Goal: Task Accomplishment & Management: Manage account settings

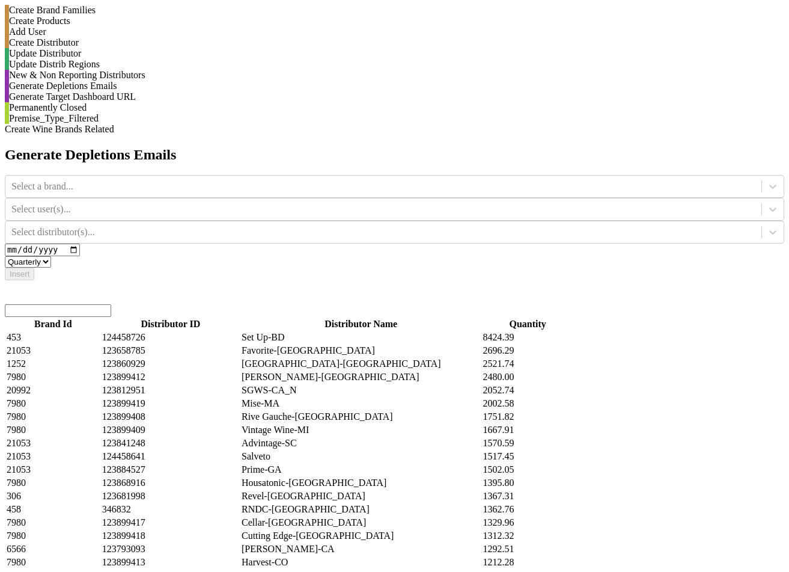
select select "quarterly"
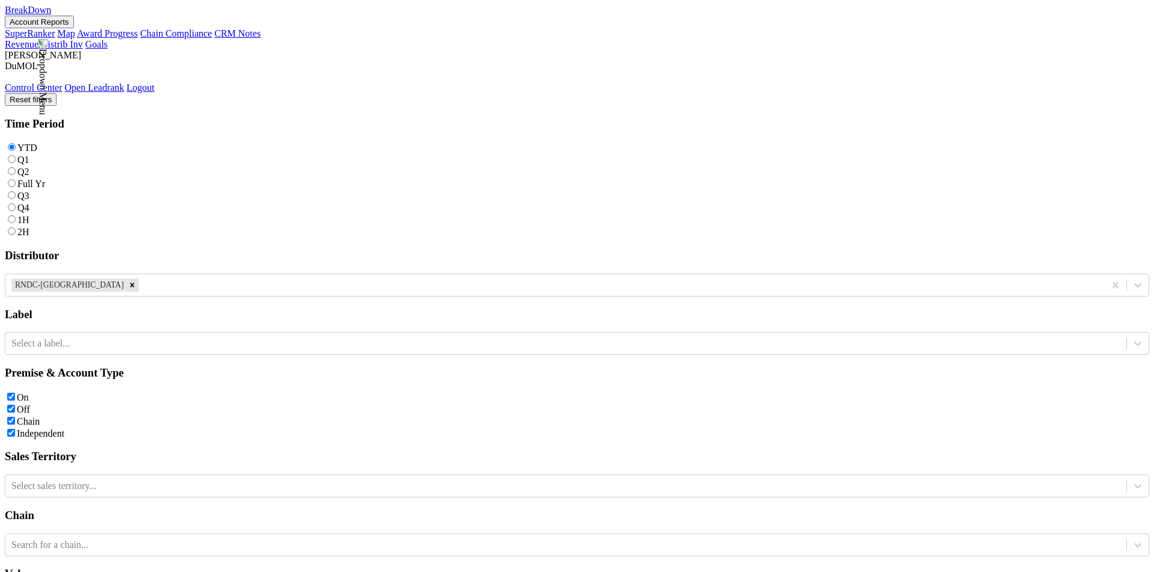
click at [83, 39] on link "Distrib Inv" at bounding box center [62, 44] width 42 height 10
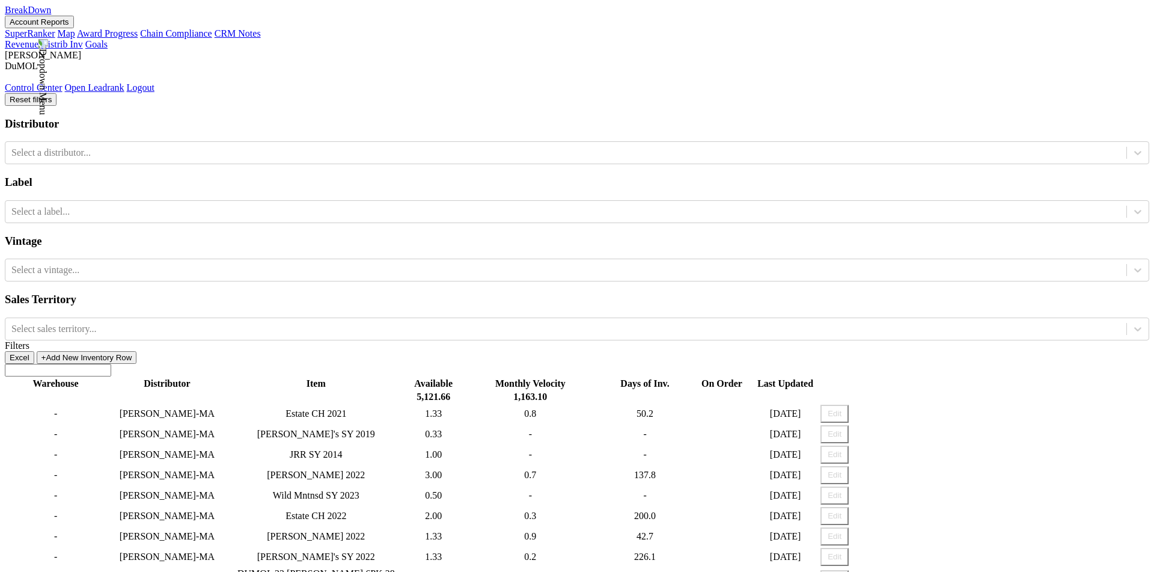
click at [849, 405] on button "Edit" at bounding box center [835, 414] width 28 height 18
click at [465, 405] on input "1.33" at bounding box center [434, 414] width 62 height 19
type input "1"
type input "5"
click at [856, 405] on button "Save" at bounding box center [840, 414] width 32 height 18
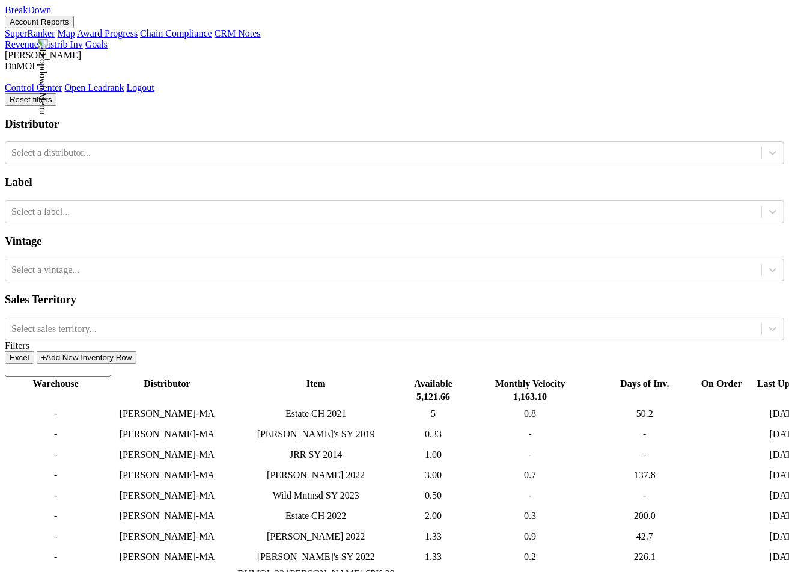
scroll to position [0, 270]
click at [403, 405] on input "5" at bounding box center [434, 414] width 62 height 19
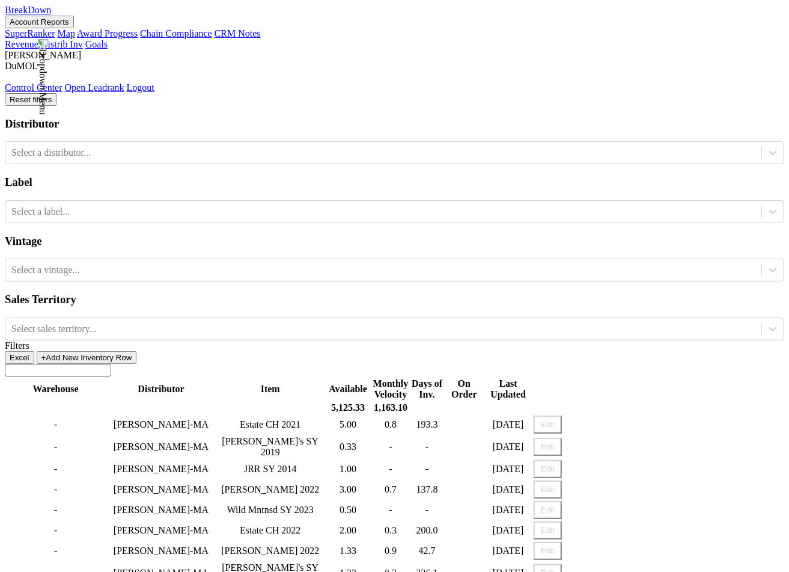
click at [483, 378] on th "On Order" at bounding box center [465, 389] width 38 height 23
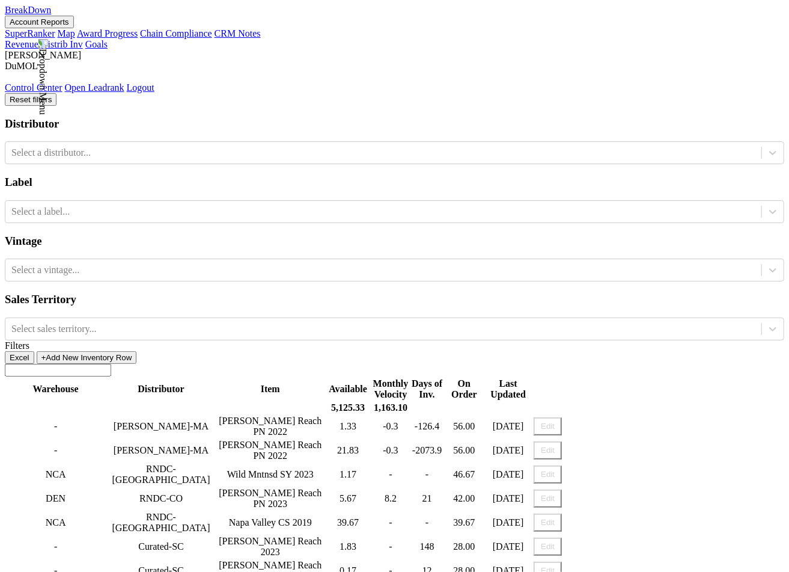
click at [562, 417] on button "Edit" at bounding box center [548, 426] width 28 height 18
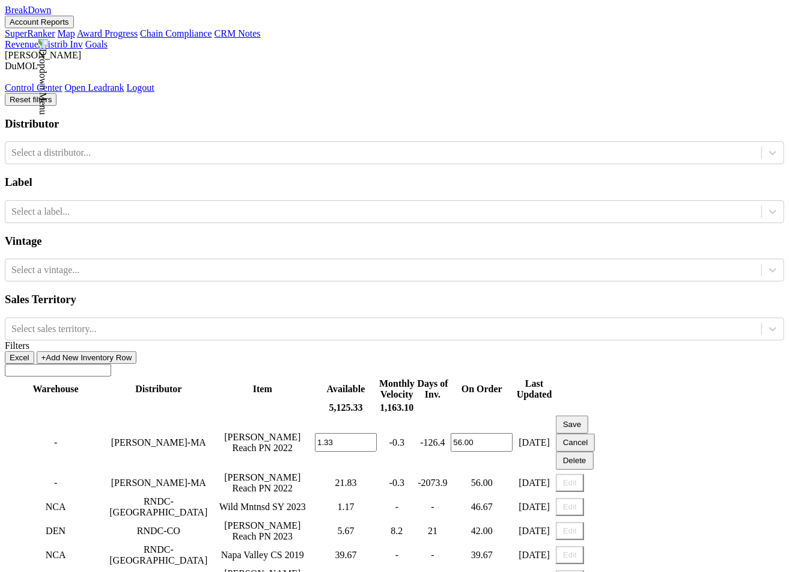
click at [513, 433] on input "56.00" at bounding box center [482, 442] width 62 height 19
type input "50.00"
drag, startPoint x: 443, startPoint y: 177, endPoint x: 437, endPoint y: 176, distance: 6.0
click at [377, 433] on input "1.33" at bounding box center [346, 442] width 62 height 19
type input "4.33"
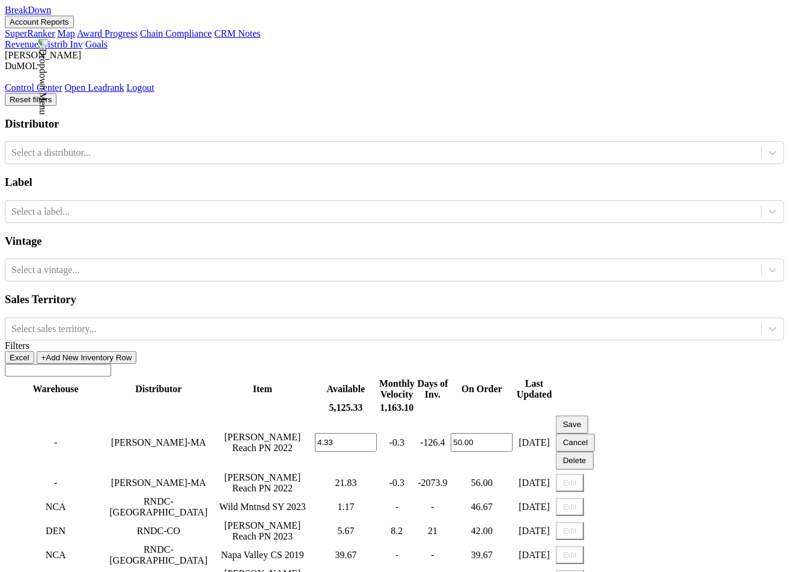
click at [589, 415] on button "Save" at bounding box center [572, 424] width 32 height 18
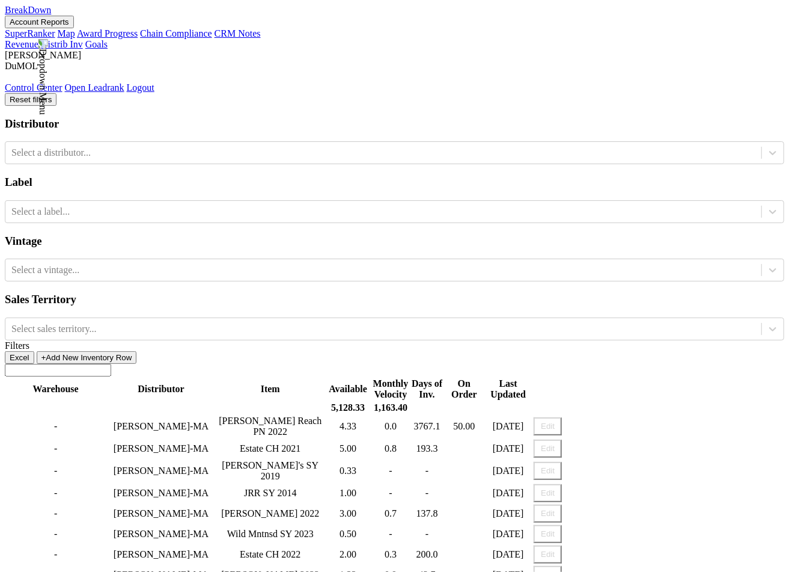
click at [562, 417] on button "Edit" at bounding box center [548, 426] width 28 height 18
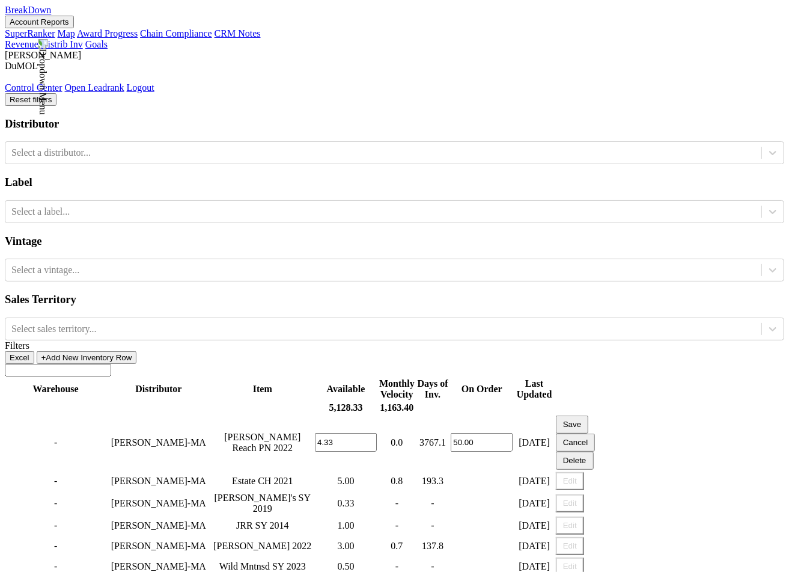
click at [377, 433] on input "4.33" at bounding box center [346, 442] width 62 height 19
type input "5.33"
click at [589, 415] on button "Save" at bounding box center [572, 424] width 32 height 18
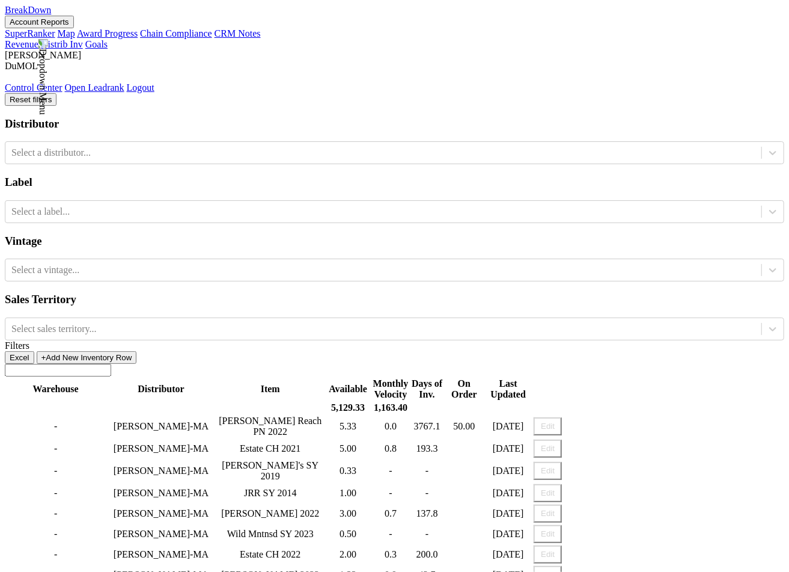
click at [562, 417] on button "Edit" at bounding box center [548, 426] width 28 height 18
click at [742, 351] on div "Excel +Add New Inventory Row" at bounding box center [395, 357] width 780 height 13
click at [562, 417] on button "Edit" at bounding box center [548, 426] width 28 height 18
click at [562, 440] on button "Edit" at bounding box center [548, 449] width 28 height 18
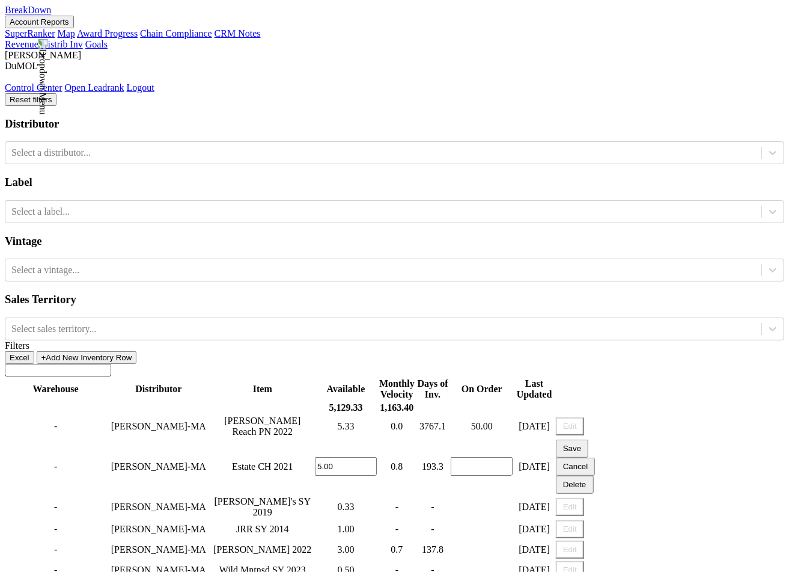
click at [596, 458] on button "Cancel" at bounding box center [576, 467] width 40 height 18
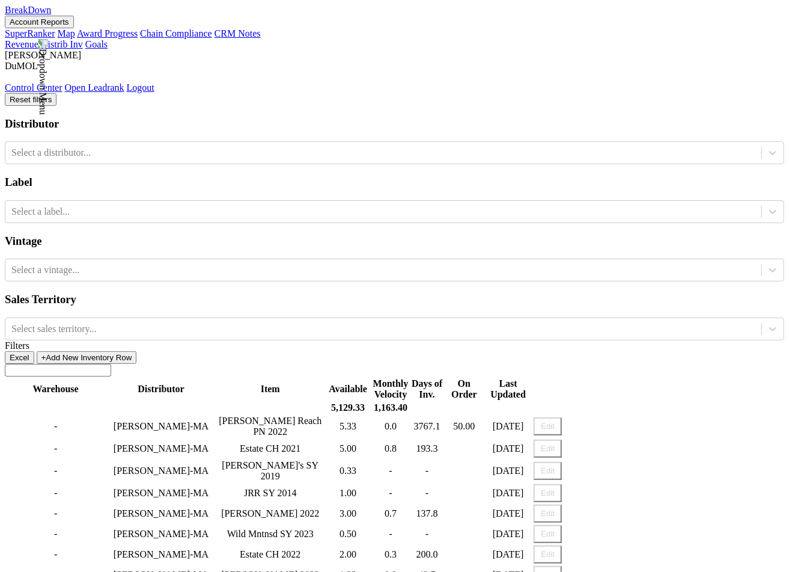
click at [562, 417] on button "Edit" at bounding box center [548, 426] width 28 height 18
click at [607, 378] on th "&nbsp;: activate to sort column ascending" at bounding box center [569, 389] width 73 height 23
click at [562, 417] on button "Edit" at bounding box center [548, 426] width 28 height 18
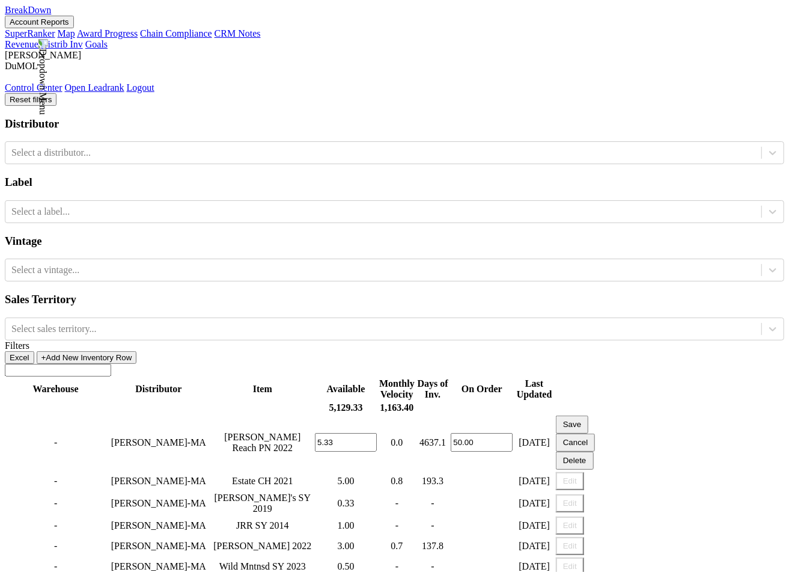
drag, startPoint x: 448, startPoint y: 180, endPoint x: 462, endPoint y: 180, distance: 13.8
click at [377, 433] on input "5.33" at bounding box center [346, 442] width 62 height 19
click at [513, 433] on input "50.00" at bounding box center [482, 442] width 62 height 19
drag, startPoint x: 442, startPoint y: 177, endPoint x: 431, endPoint y: 177, distance: 10.8
click at [377, 433] on input "5.0" at bounding box center [346, 442] width 62 height 19
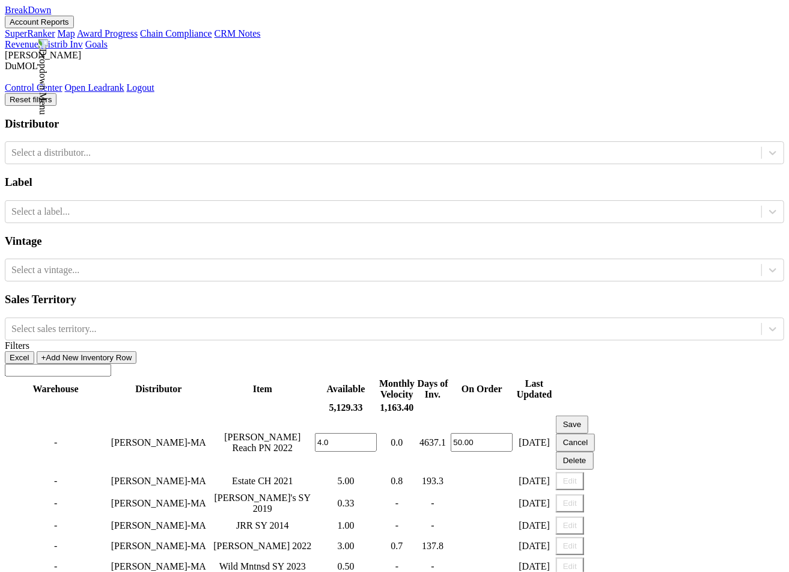
type input "4.0"
drag, startPoint x: 593, startPoint y: 180, endPoint x: 581, endPoint y: 180, distance: 11.4
click at [513, 433] on input "50.00" at bounding box center [482, 442] width 62 height 19
type input "49.00"
click at [589, 415] on button "Save" at bounding box center [572, 424] width 32 height 18
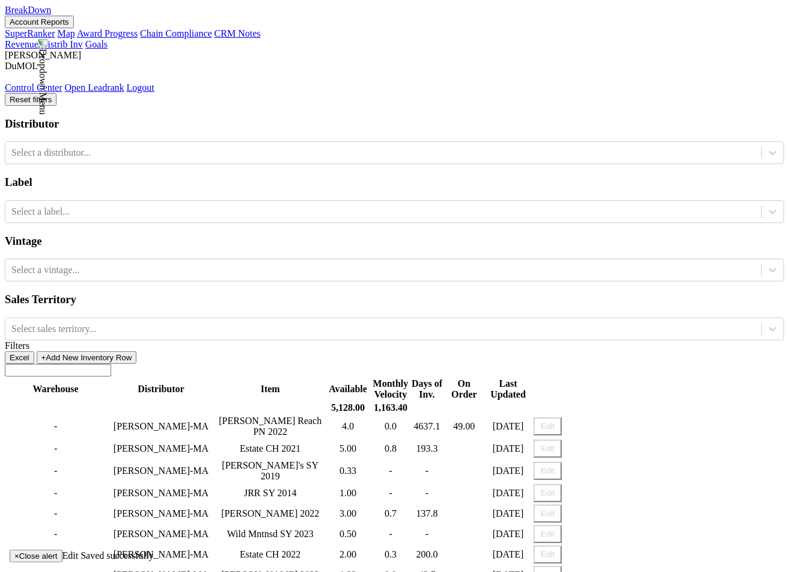
click at [562, 417] on button "Edit" at bounding box center [548, 426] width 28 height 18
click at [562, 440] on button "Edit" at bounding box center [548, 449] width 28 height 18
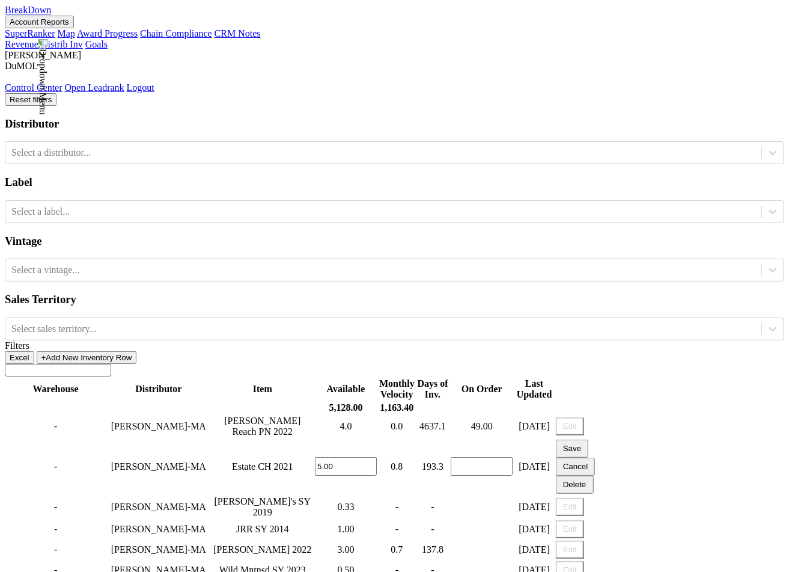
click at [584, 417] on button "Edit" at bounding box center [570, 426] width 28 height 18
click at [596, 458] on button "Cancel" at bounding box center [576, 467] width 40 height 18
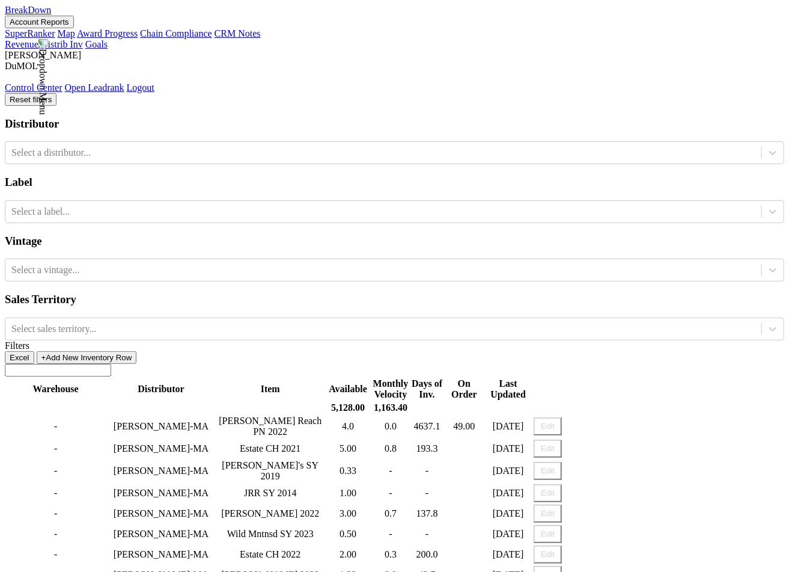
click at [562, 417] on button "Edit" at bounding box center [548, 426] width 28 height 18
click at [562, 440] on button "Edit" at bounding box center [548, 449] width 28 height 18
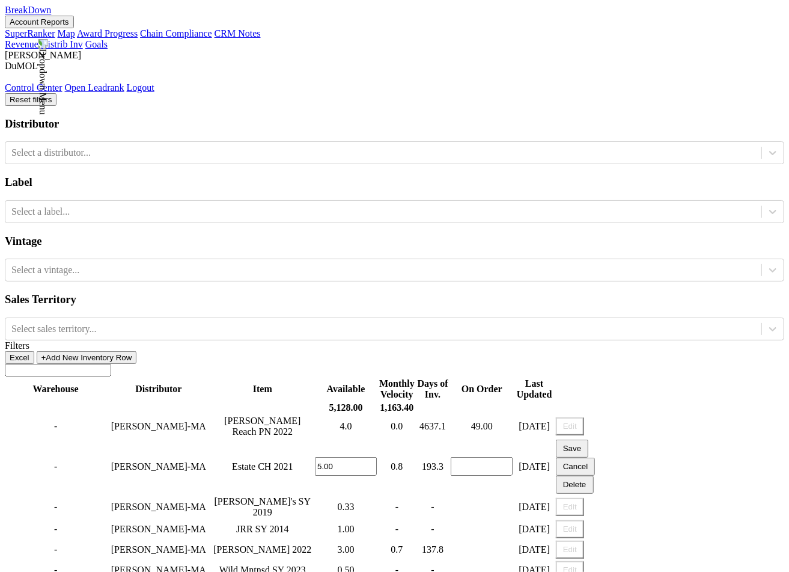
click at [596, 458] on button "Cancel" at bounding box center [576, 467] width 40 height 18
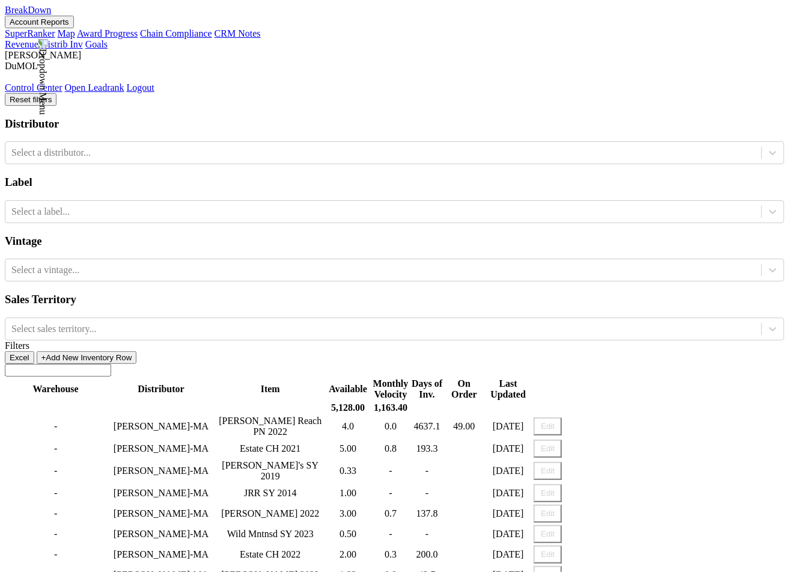
scroll to position [546, 0]
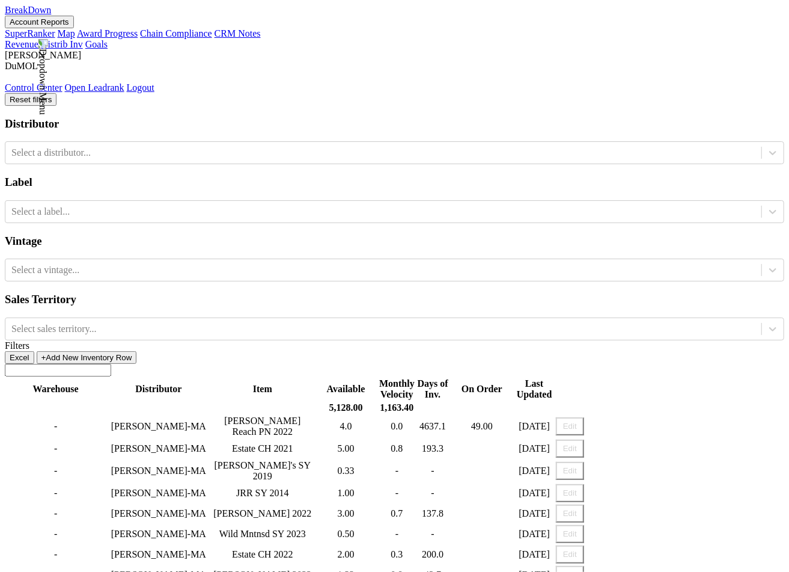
scroll to position [676, 0]
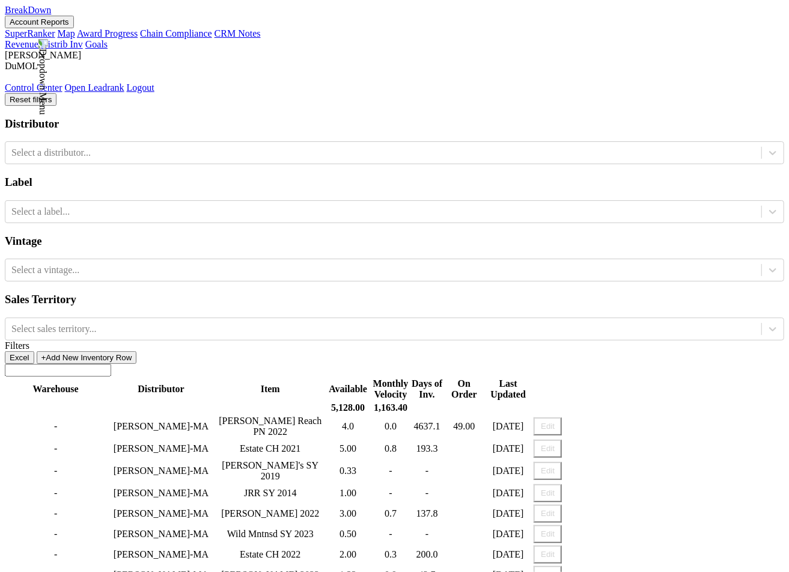
scroll to position [0, 0]
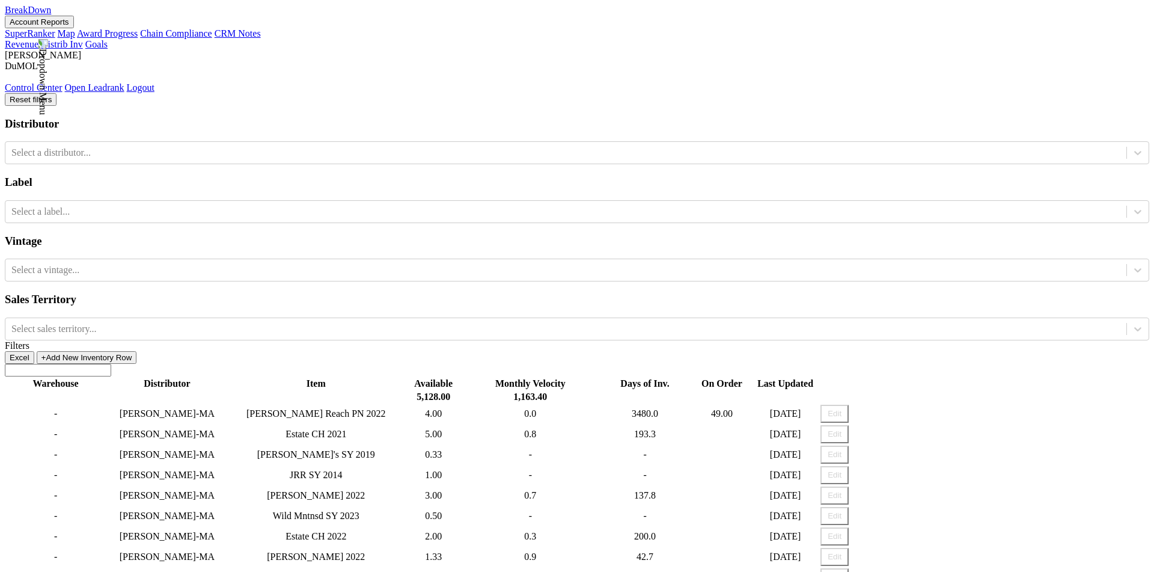
click at [789, 425] on button "Edit" at bounding box center [835, 434] width 28 height 18
click at [789, 425] on button "Cancel" at bounding box center [876, 434] width 40 height 18
click at [789, 425] on button "Edit" at bounding box center [835, 434] width 28 height 18
click at [754, 425] on input "number" at bounding box center [723, 434] width 62 height 19
type input "1"
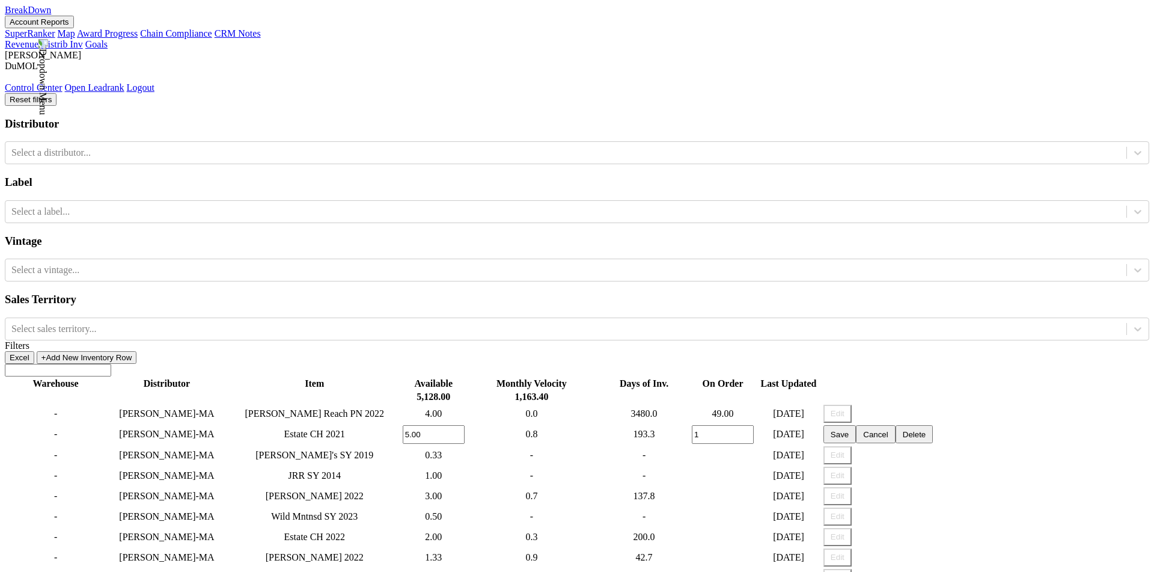
click at [465, 425] on input "5.00" at bounding box center [434, 434] width 62 height 19
type input "6.00"
click at [789, 425] on button "Save" at bounding box center [840, 434] width 32 height 18
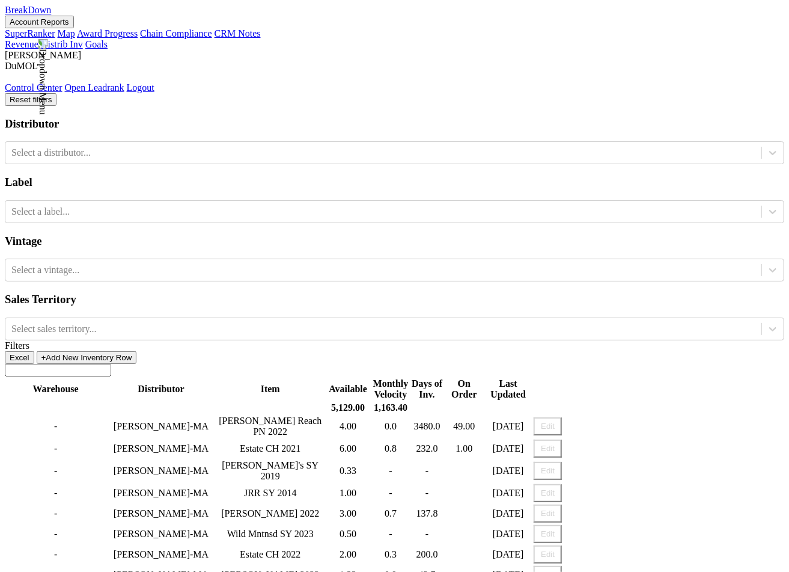
click at [562, 462] on button "Edit" at bounding box center [548, 471] width 28 height 18
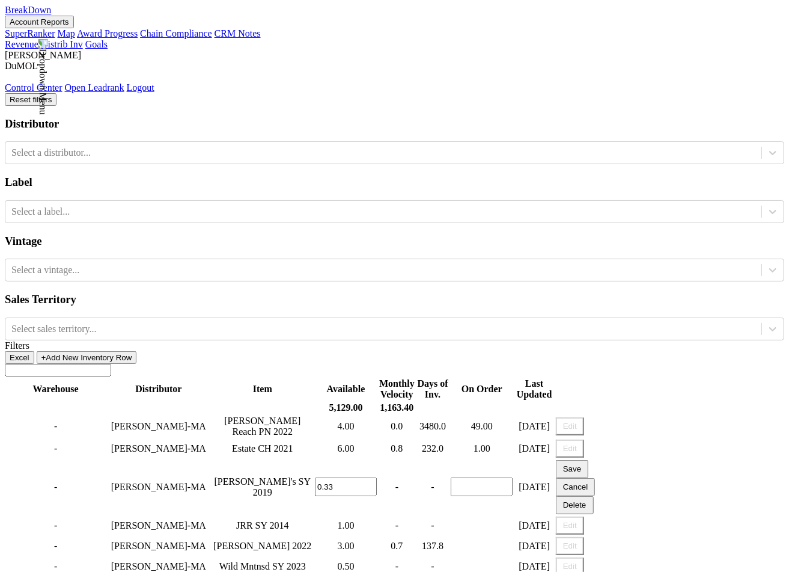
drag, startPoint x: 448, startPoint y: 247, endPoint x: 458, endPoint y: 247, distance: 10.2
click at [377, 477] on input "0.33" at bounding box center [346, 486] width 62 height 19
type input "0.5"
click at [589, 460] on button "Save" at bounding box center [572, 469] width 32 height 18
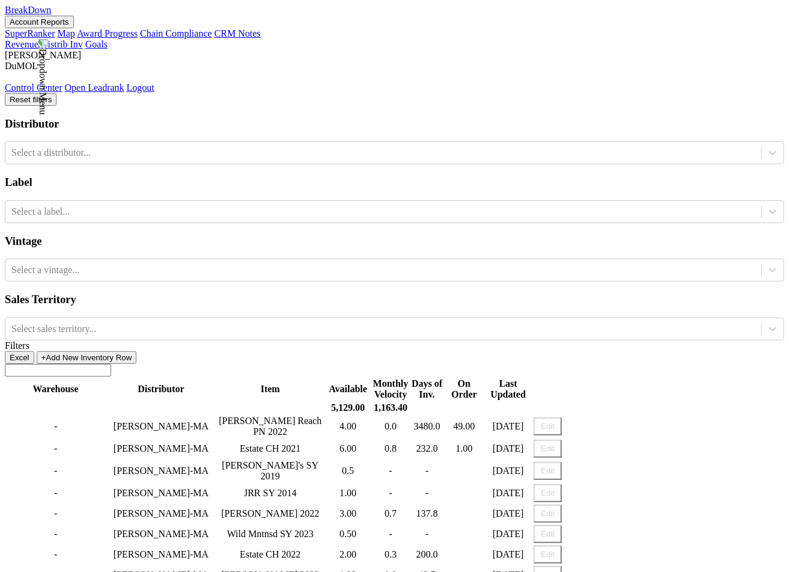
click at [562, 462] on button "Edit" at bounding box center [548, 471] width 28 height 18
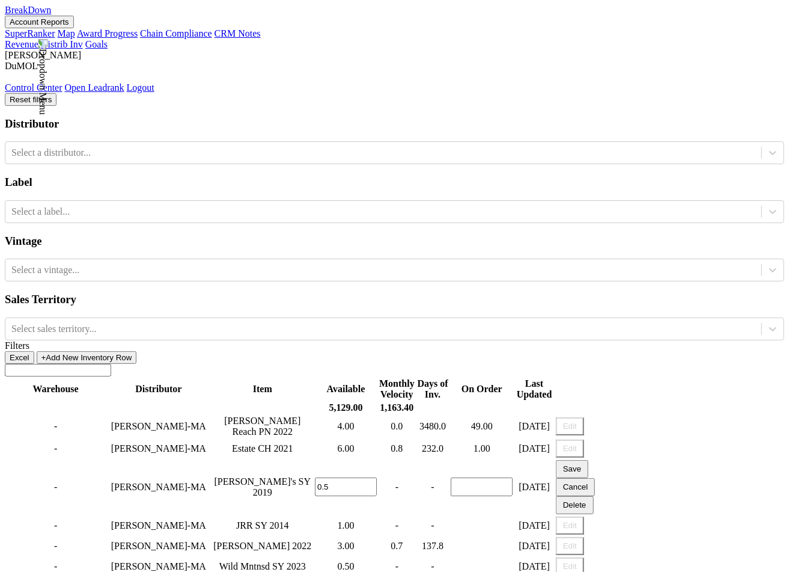
drag, startPoint x: 445, startPoint y: 246, endPoint x: 423, endPoint y: 246, distance: 21.6
click at [423, 459] on tr "- [PERSON_NAME]-MA [PERSON_NAME]'s SY 2019 0.5 - - [DATE] Save Cancel Delete" at bounding box center [306, 486] width 601 height 55
type input "5.5"
click at [589, 460] on button "Save" at bounding box center [572, 469] width 32 height 18
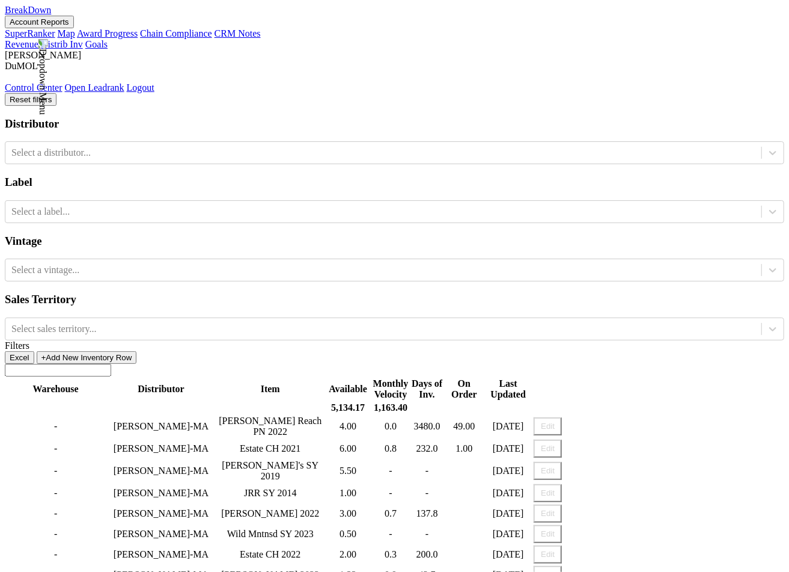
click at [562, 484] on button "Edit" at bounding box center [548, 493] width 28 height 18
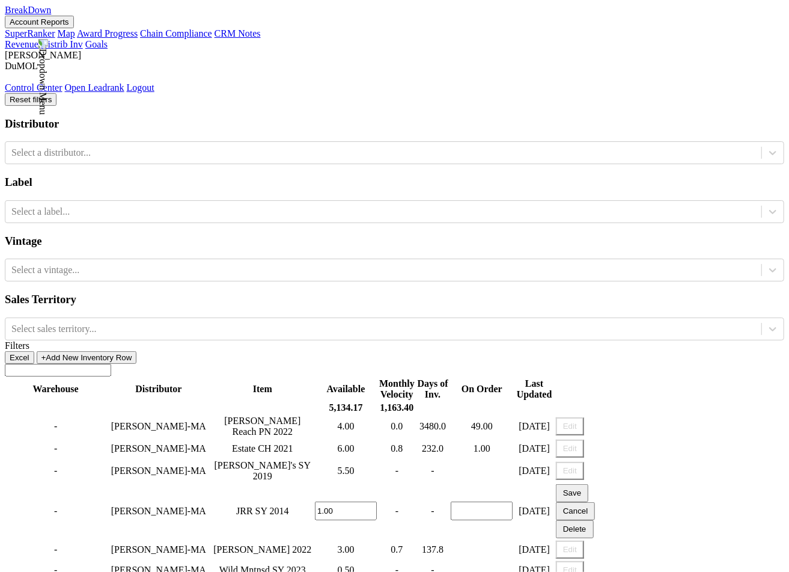
click at [377, 501] on input "1.00" at bounding box center [346, 510] width 62 height 19
type input "3.00"
click at [589, 484] on button "Save" at bounding box center [572, 493] width 32 height 18
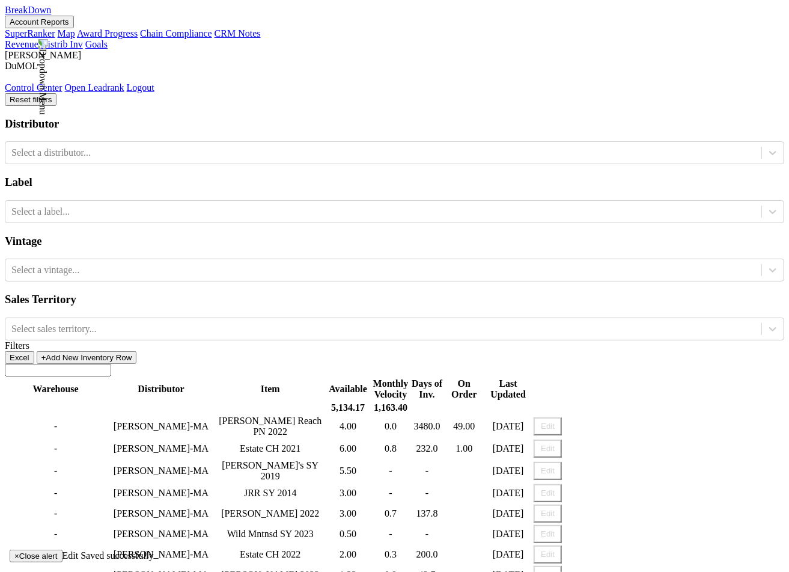
click at [562, 484] on button "Edit" at bounding box center [548, 493] width 28 height 18
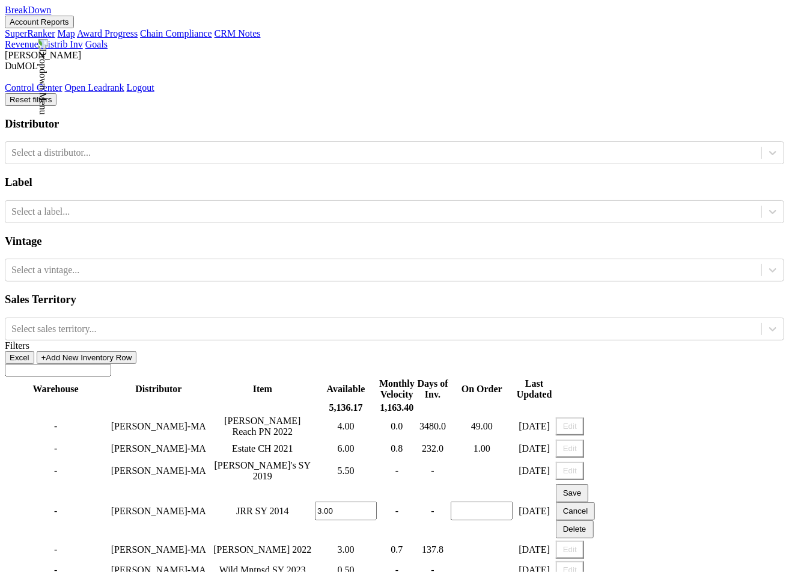
click at [377, 501] on input "3.00" at bounding box center [346, 510] width 62 height 19
type input "3.50"
click at [513, 501] on input "number" at bounding box center [482, 510] width 62 height 19
type input "2"
click at [589, 484] on button "Save" at bounding box center [572, 493] width 32 height 18
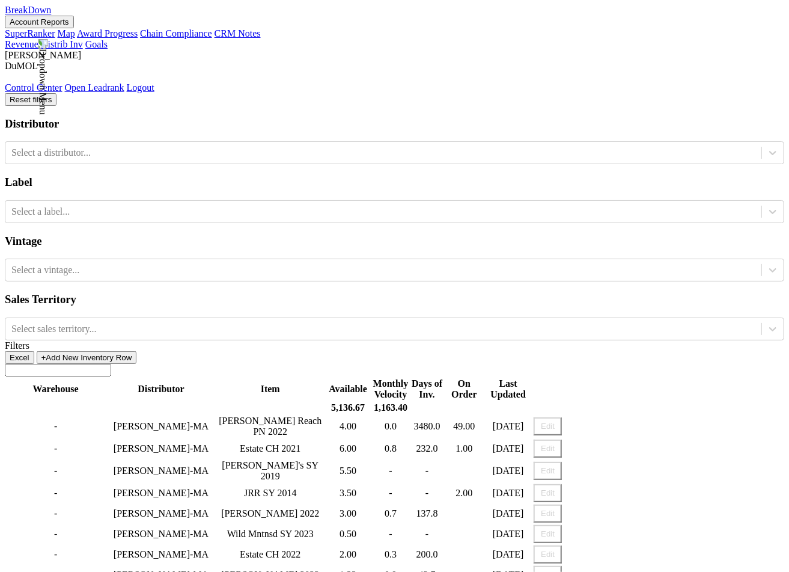
click at [562, 440] on button "Edit" at bounding box center [548, 449] width 28 height 18
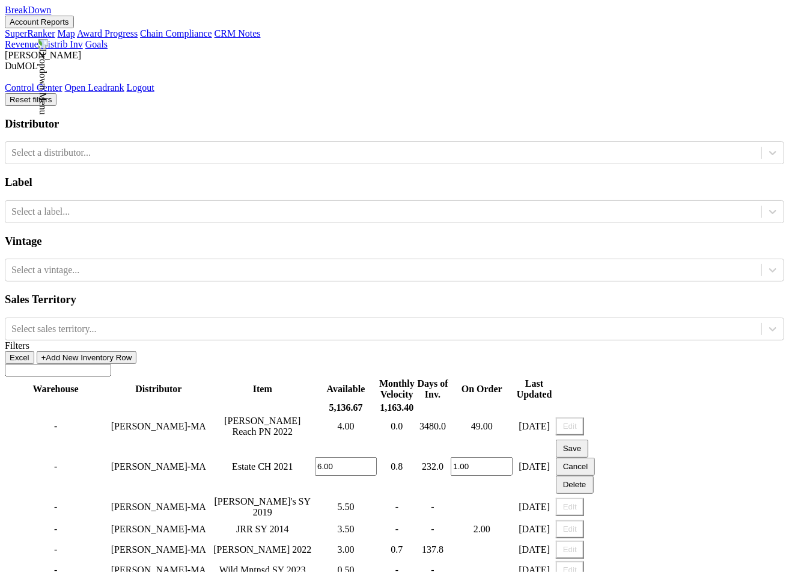
click at [377, 457] on input "6.00" at bounding box center [346, 466] width 62 height 19
type input "6.50"
click at [589, 440] on button "Save" at bounding box center [572, 449] width 32 height 18
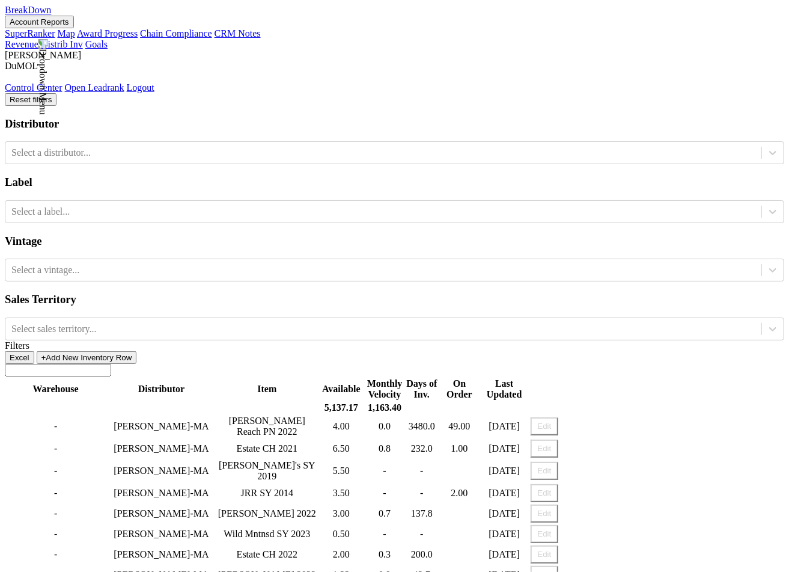
click at [559, 440] on button "Edit" at bounding box center [545, 449] width 28 height 18
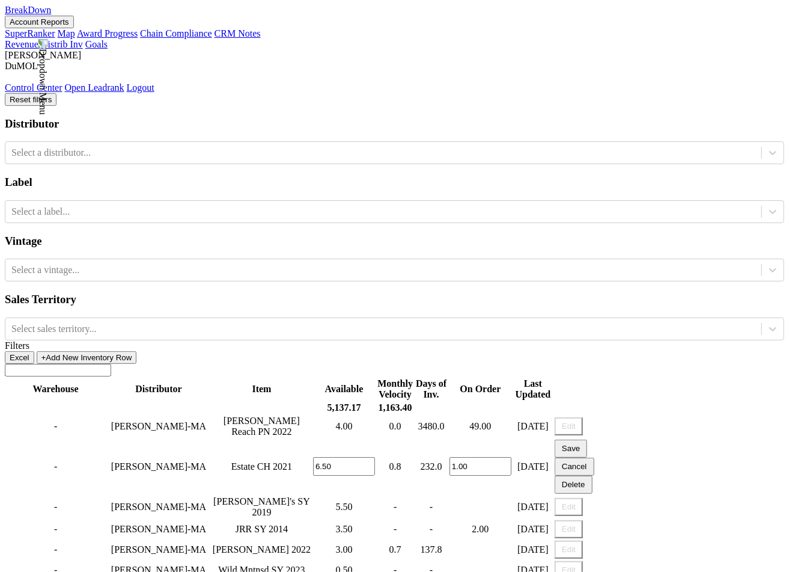
click at [375, 457] on input "6.50" at bounding box center [344, 466] width 62 height 19
type input "6.7"
click at [512, 457] on input "1.1" at bounding box center [481, 466] width 62 height 19
type input "1.2"
click at [512, 457] on input "1.2" at bounding box center [481, 466] width 62 height 19
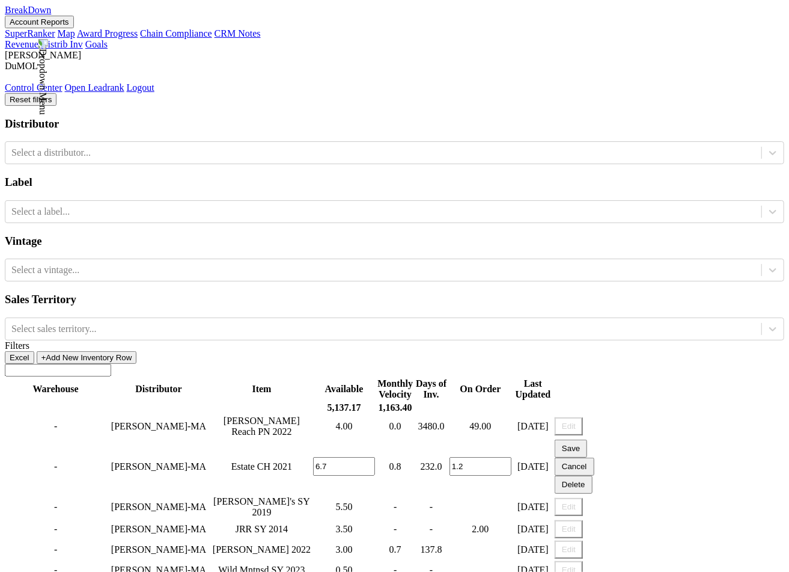
click at [587, 440] on button "Save" at bounding box center [571, 449] width 32 height 18
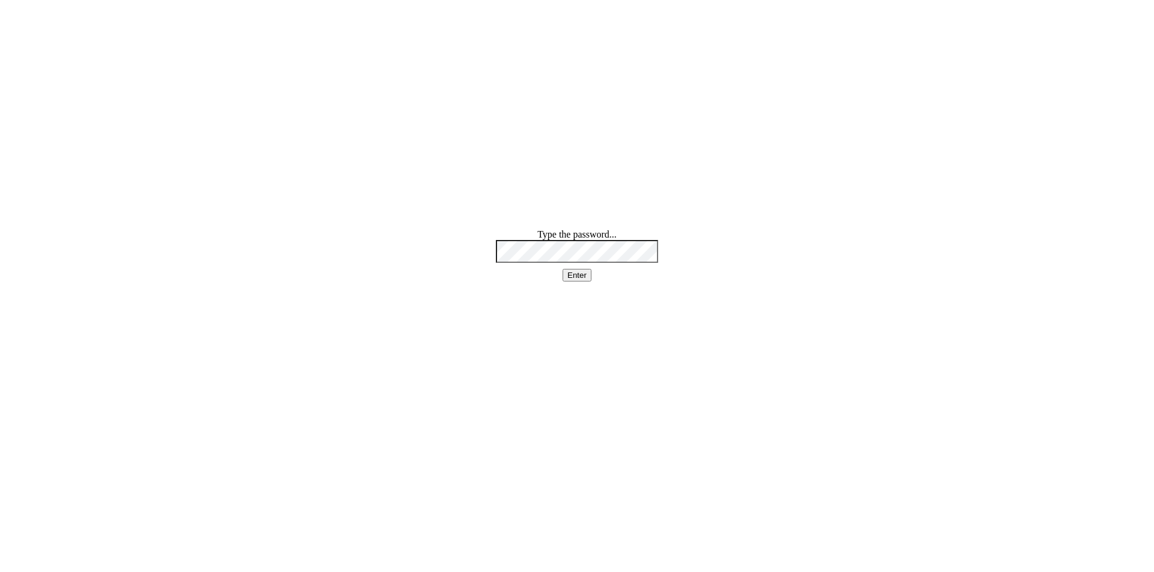
click at [572, 281] on button "Enter" at bounding box center [577, 275] width 29 height 13
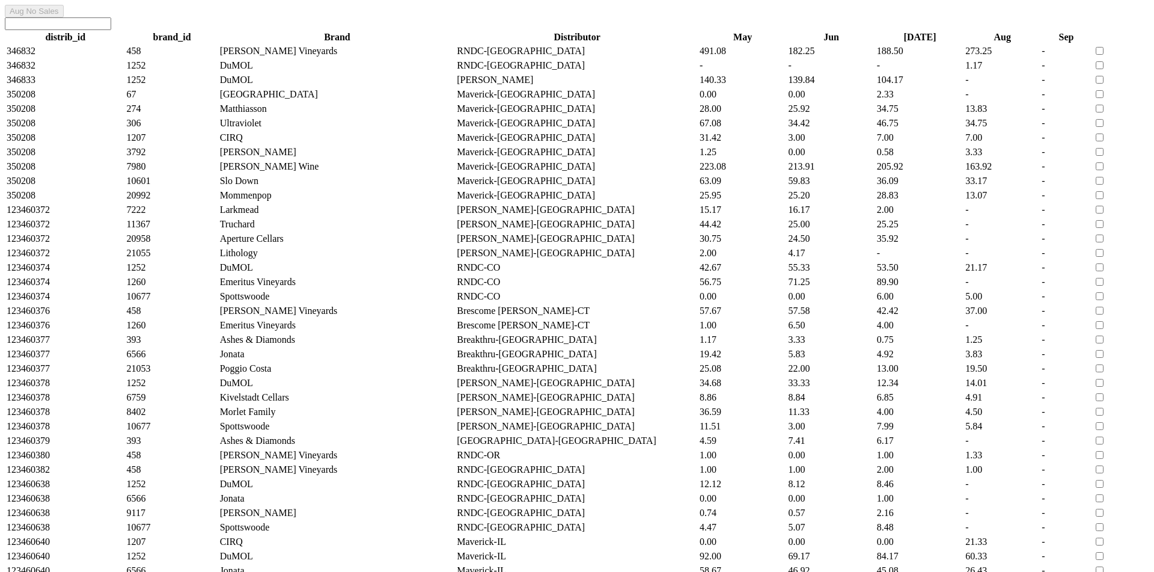
click at [944, 72] on td "-" at bounding box center [920, 65] width 87 height 13
click at [1024, 72] on td "1.17" at bounding box center [1002, 65] width 75 height 13
click at [1033, 87] on td "-" at bounding box center [1002, 79] width 75 height 13
click at [1033, 115] on td "13.83" at bounding box center [1002, 108] width 75 height 13
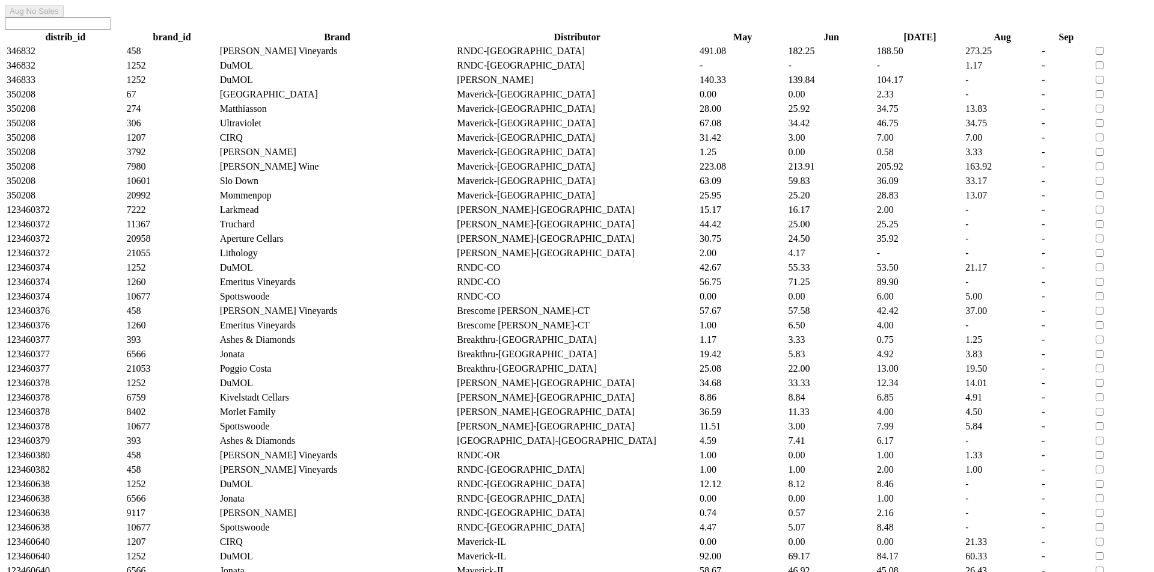
click at [1033, 144] on td "7.00" at bounding box center [1002, 137] width 75 height 13
click at [1104, 84] on input "checkbox" at bounding box center [1100, 80] width 8 height 8
checkbox input "true"
click at [1104, 69] on input "checkbox" at bounding box center [1100, 65] width 8 height 8
checkbox input "true"
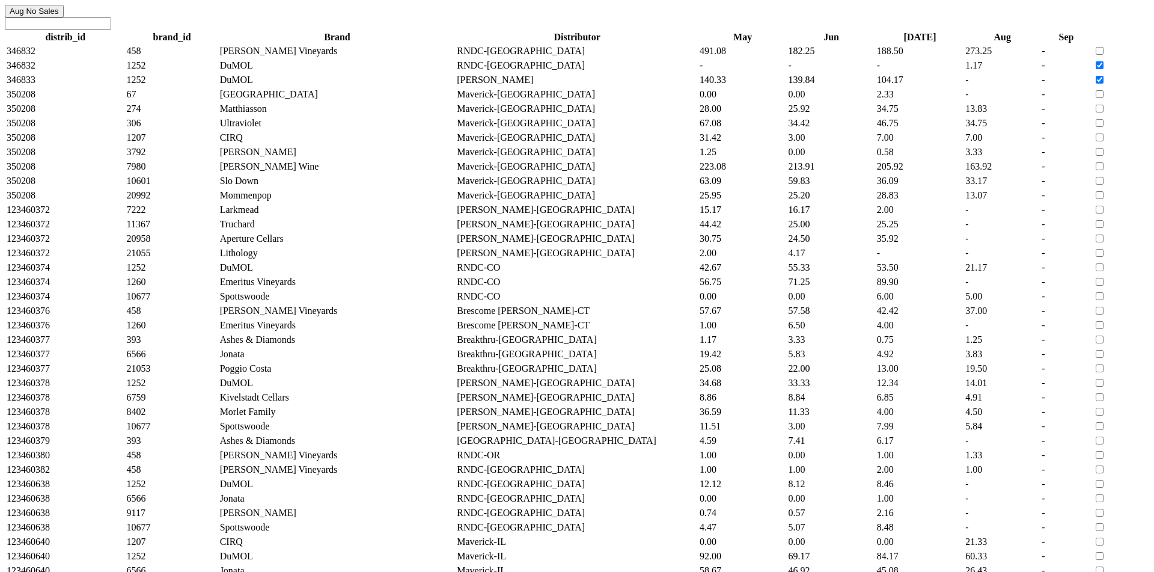
click at [1104, 55] on input "checkbox" at bounding box center [1100, 51] width 8 height 8
checkbox input "true"
click at [1104, 69] on input "checkbox" at bounding box center [1100, 65] width 8 height 8
checkbox input "false"
click at [1104, 84] on input "checkbox" at bounding box center [1100, 80] width 8 height 8
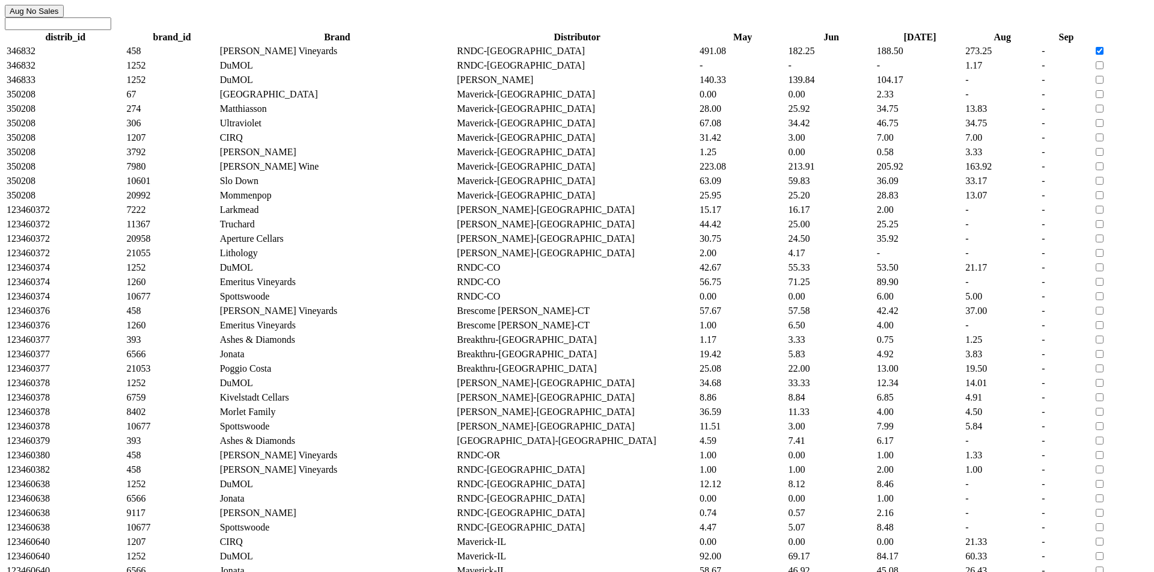
checkbox input "false"
click at [1104, 55] on input "checkbox" at bounding box center [1100, 51] width 8 height 8
checkbox input "false"
click at [1030, 87] on td "-" at bounding box center [1002, 79] width 75 height 13
click at [866, 72] on td "-" at bounding box center [831, 65] width 87 height 13
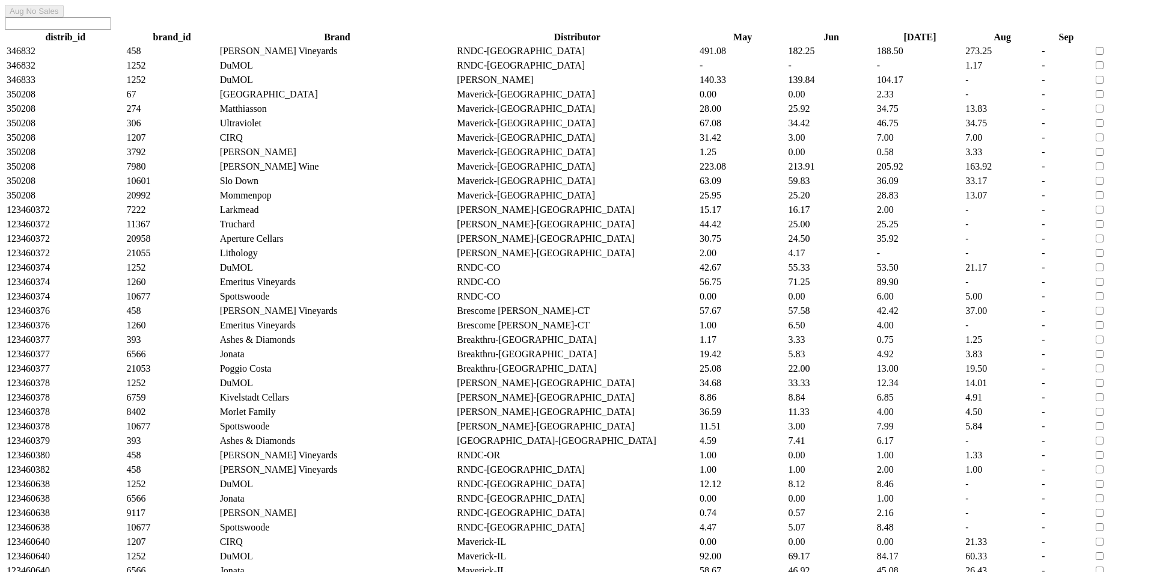
click at [766, 72] on td "-" at bounding box center [742, 65] width 87 height 13
click at [856, 72] on td "-" at bounding box center [831, 65] width 87 height 13
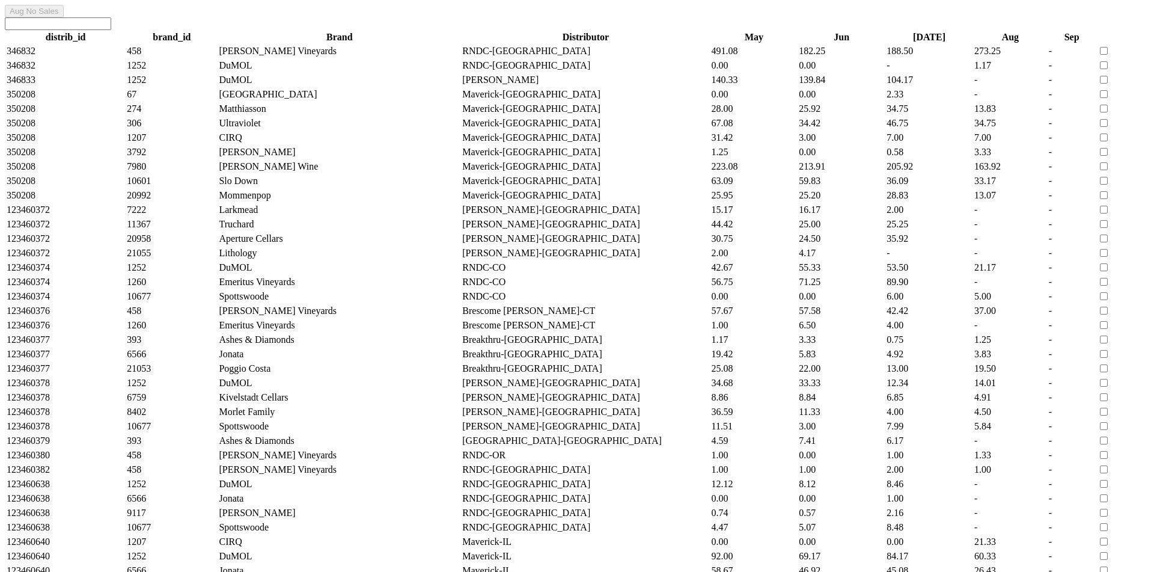
click at [1108, 98] on input "checkbox" at bounding box center [1104, 94] width 8 height 8
checkbox input "true"
click at [1108, 199] on input "checkbox" at bounding box center [1104, 195] width 8 height 8
checkbox input "true"
click at [64, 17] on button "Aug No Sales" at bounding box center [34, 11] width 59 height 13
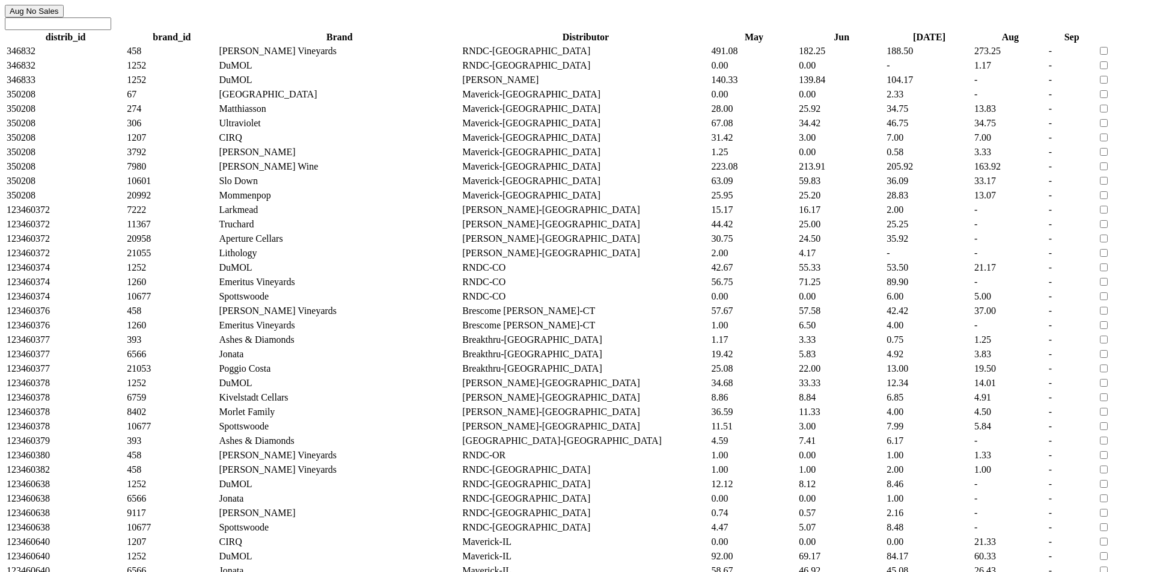
checkbox input "false"
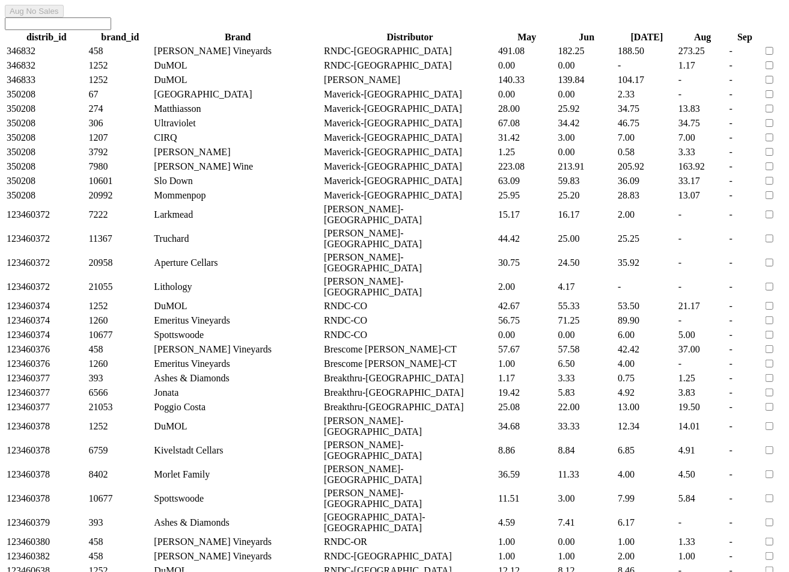
scroll to position [0, 1]
click at [774, 98] on input "checkbox" at bounding box center [770, 94] width 8 height 8
click at [64, 17] on button "Aug No Sales" at bounding box center [34, 11] width 59 height 13
checkbox input "false"
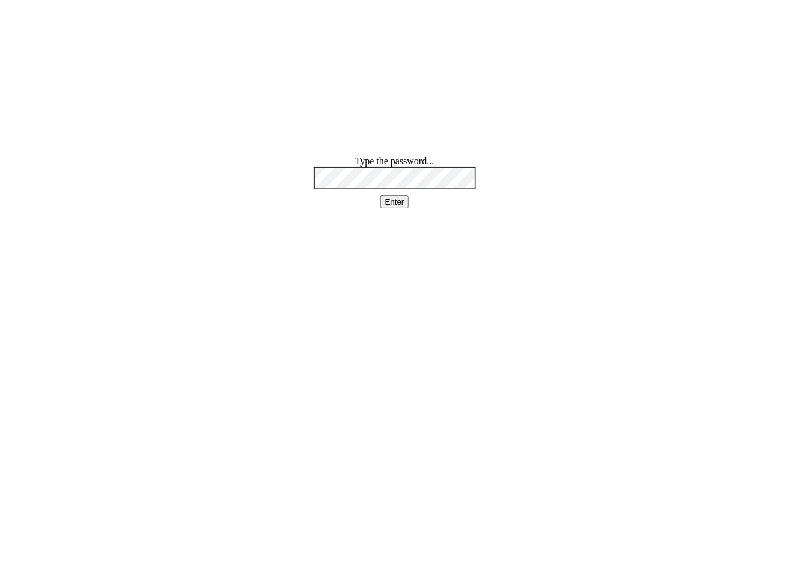
click at [403, 208] on button "Enter" at bounding box center [395, 201] width 29 height 13
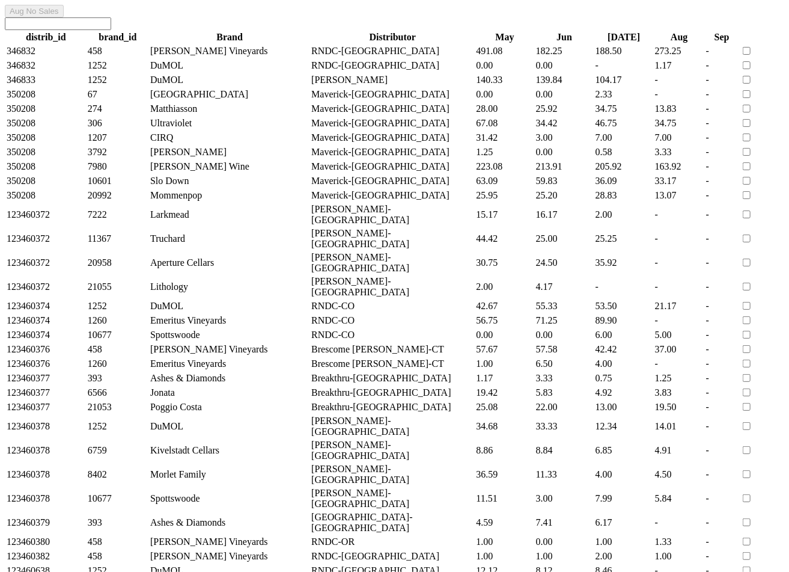
click at [751, 98] on input "checkbox" at bounding box center [747, 94] width 8 height 8
click at [64, 17] on button "Aug No Sales" at bounding box center [34, 11] width 59 height 13
checkbox input "false"
click at [705, 298] on td "-" at bounding box center [680, 286] width 50 height 23
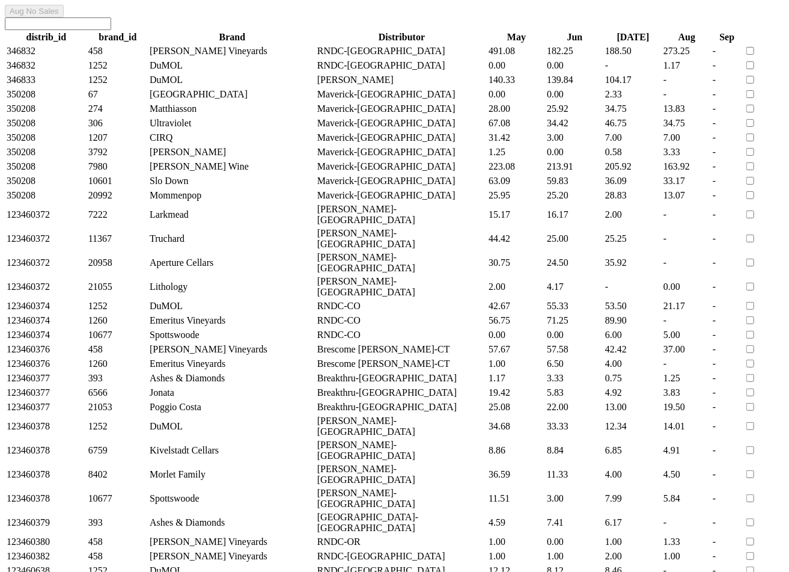
click at [755, 55] on input "checkbox" at bounding box center [751, 51] width 8 height 8
checkbox input "true"
click at [755, 84] on input "checkbox" at bounding box center [751, 80] width 8 height 8
checkbox input "true"
click at [755, 55] on input "checkbox" at bounding box center [751, 51] width 8 height 8
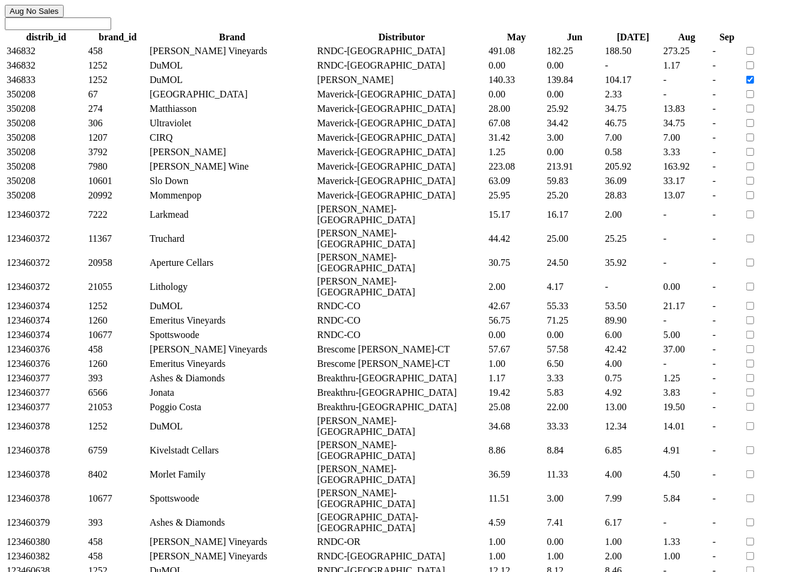
checkbox input "false"
click at [64, 17] on button "Aug No Sales" at bounding box center [34, 11] width 59 height 13
checkbox input "false"
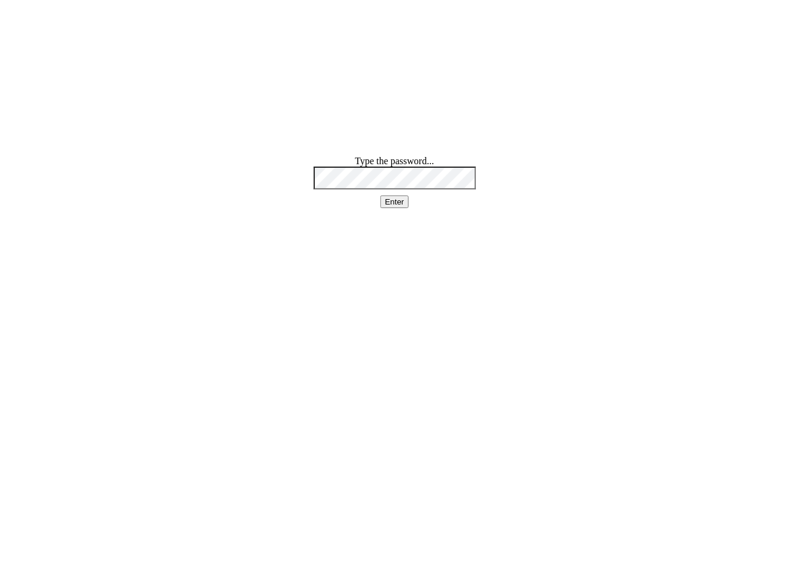
click at [399, 208] on button "Enter" at bounding box center [395, 201] width 29 height 13
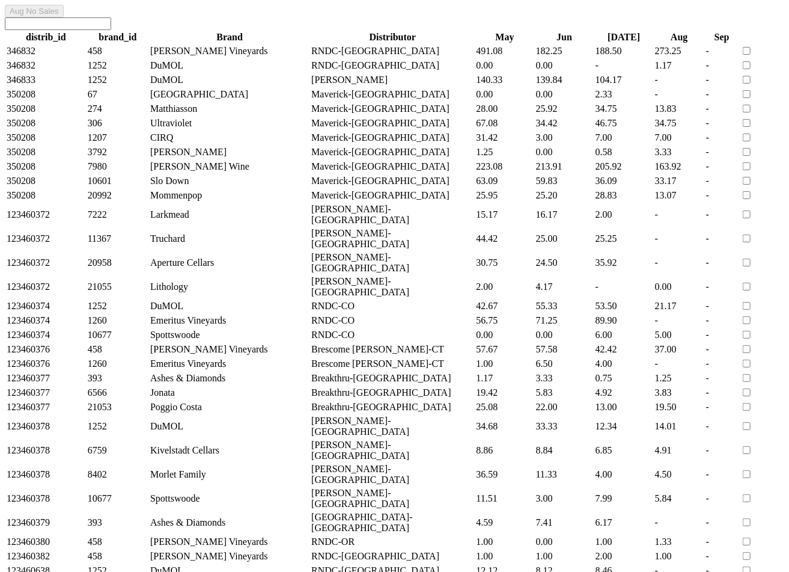
click at [751, 98] on input "checkbox" at bounding box center [747, 94] width 8 height 8
click at [64, 17] on button "Aug No Sales" at bounding box center [34, 11] width 59 height 13
checkbox input "false"
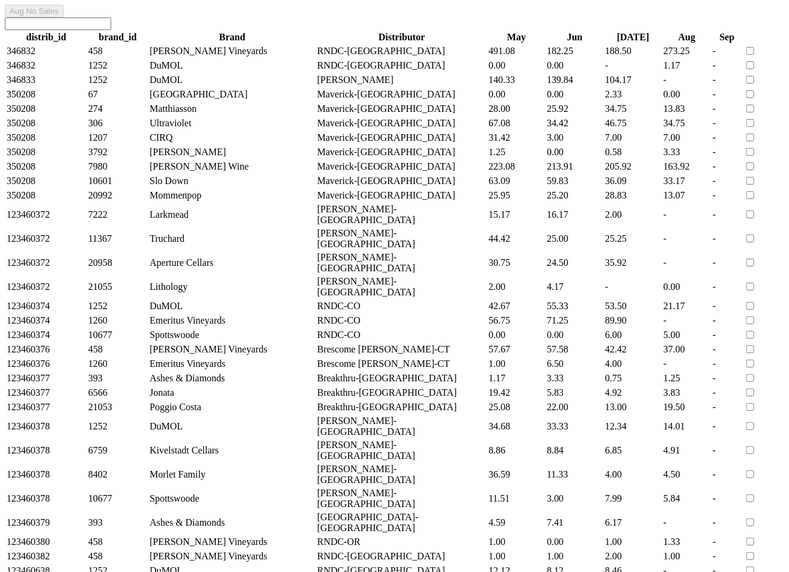
click at [755, 69] on input "checkbox" at bounding box center [751, 65] width 8 height 8
click at [64, 17] on button "Aug No Sales" at bounding box center [34, 11] width 59 height 13
checkbox input "false"
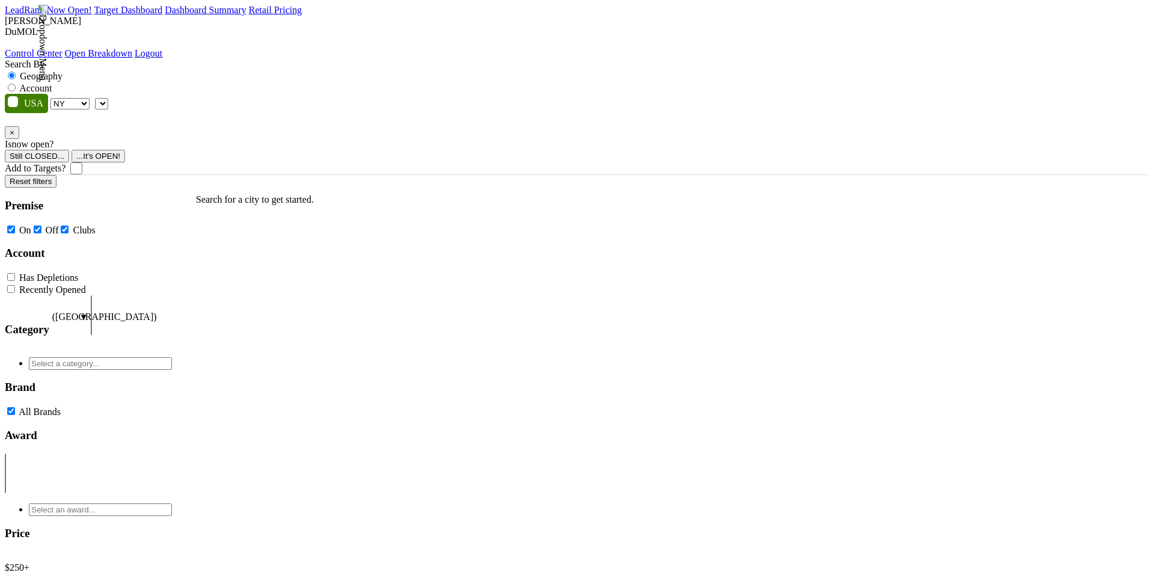
select select "NY"
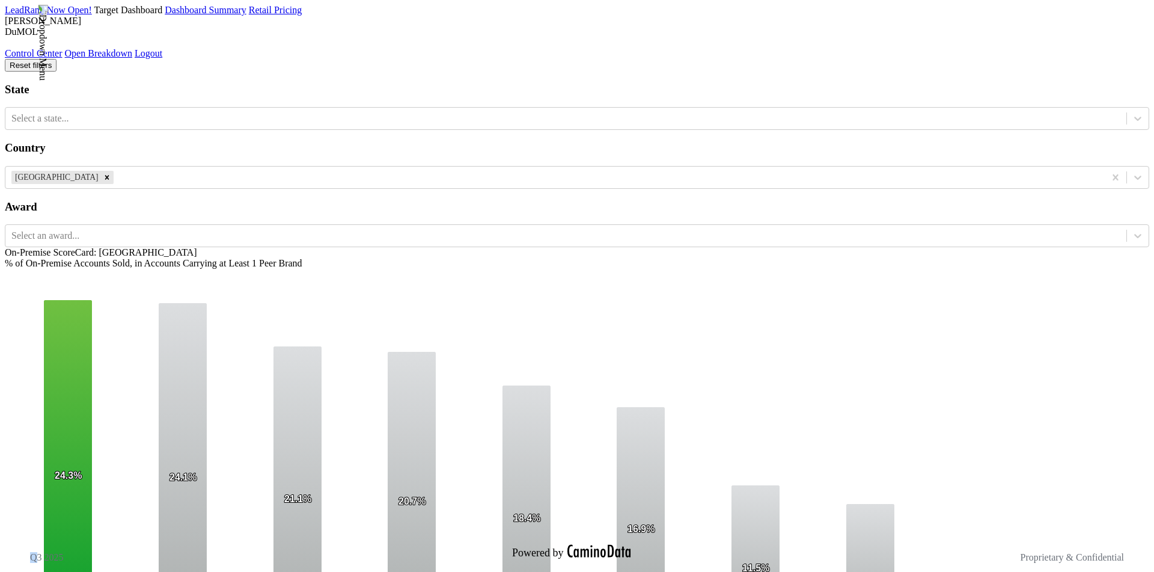
drag, startPoint x: 227, startPoint y: 554, endPoint x: 263, endPoint y: 554, distance: 36.1
click at [263, 554] on div "On-Premise ScoreCard: US % of On-Premise Accounts Sold, in Accounts Carrying at…" at bounding box center [577, 462] width 1145 height 430
